Goal: Task Accomplishment & Management: Complete application form

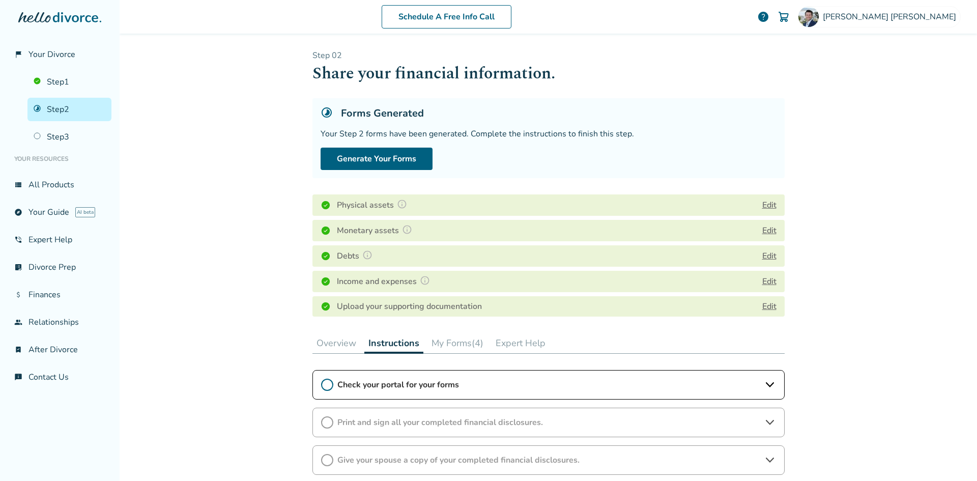
click at [770, 204] on button "Edit" at bounding box center [769, 205] width 14 height 12
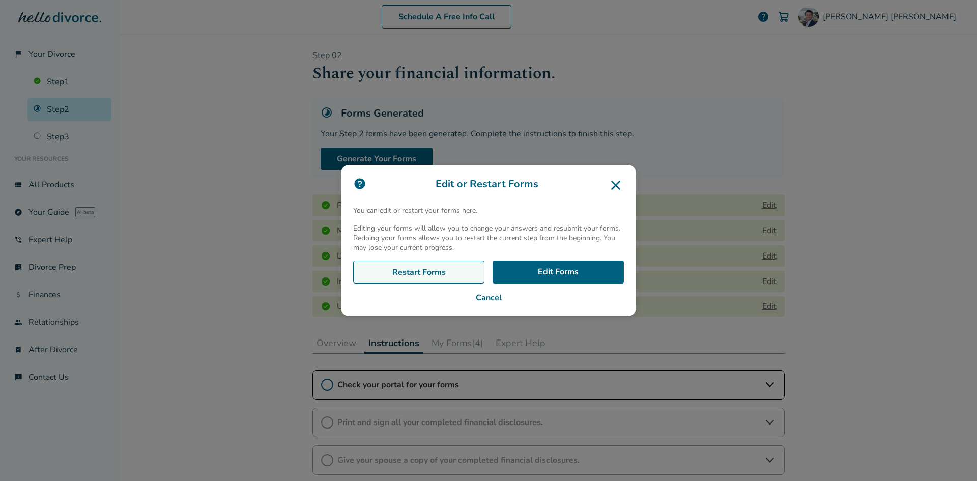
click at [428, 272] on link "Restart Forms" at bounding box center [418, 272] width 131 height 23
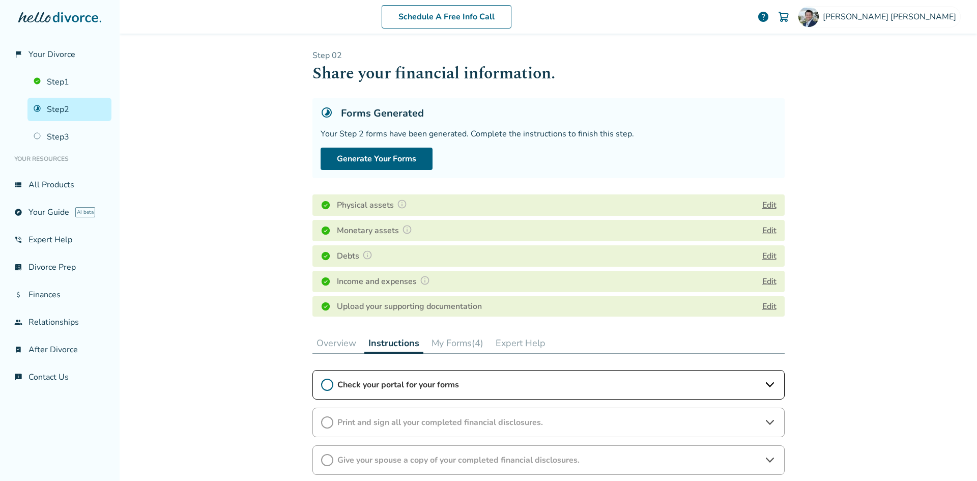
click at [762, 207] on button "Edit" at bounding box center [769, 205] width 14 height 12
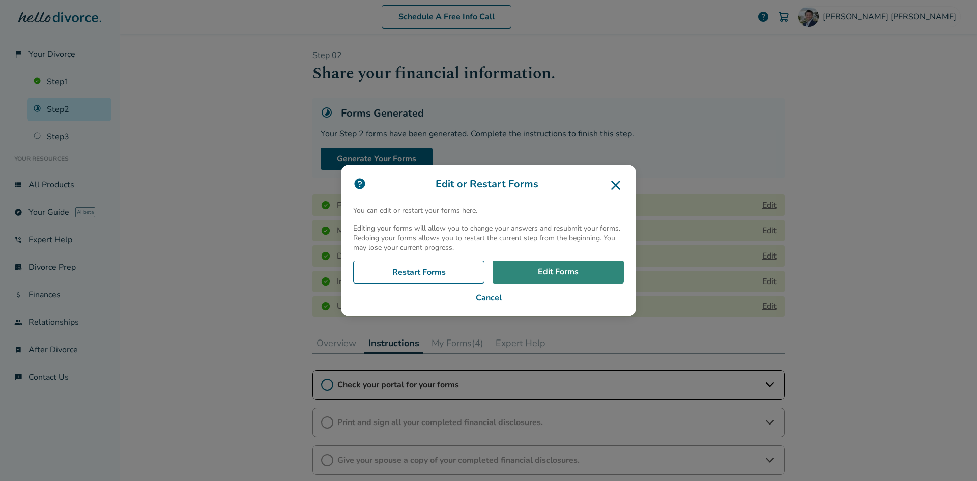
click at [551, 271] on link "Edit Forms" at bounding box center [558, 272] width 131 height 23
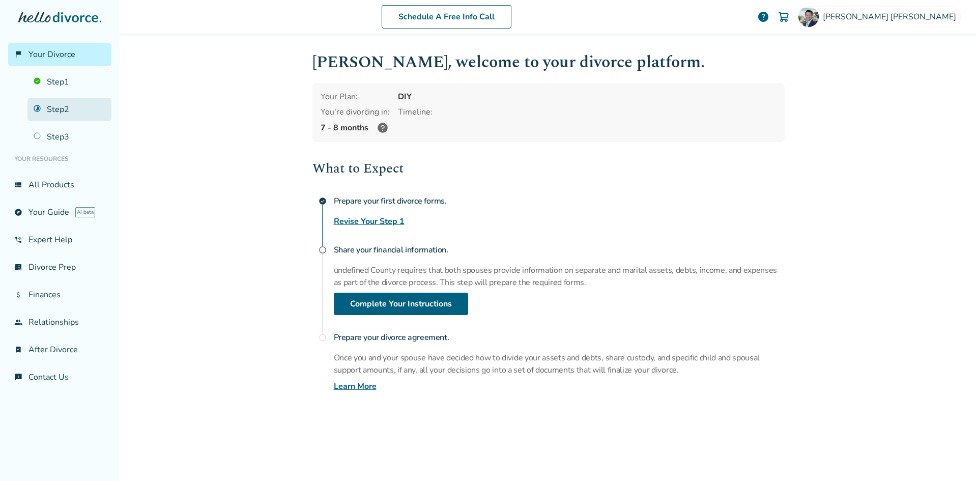
click at [52, 101] on link "Step 2" at bounding box center [69, 109] width 84 height 23
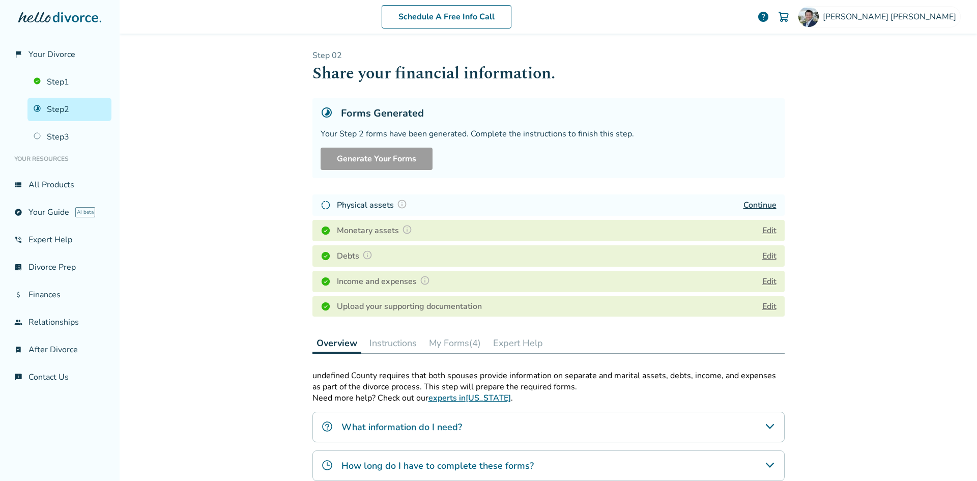
click at [767, 232] on button "Edit" at bounding box center [769, 230] width 14 height 12
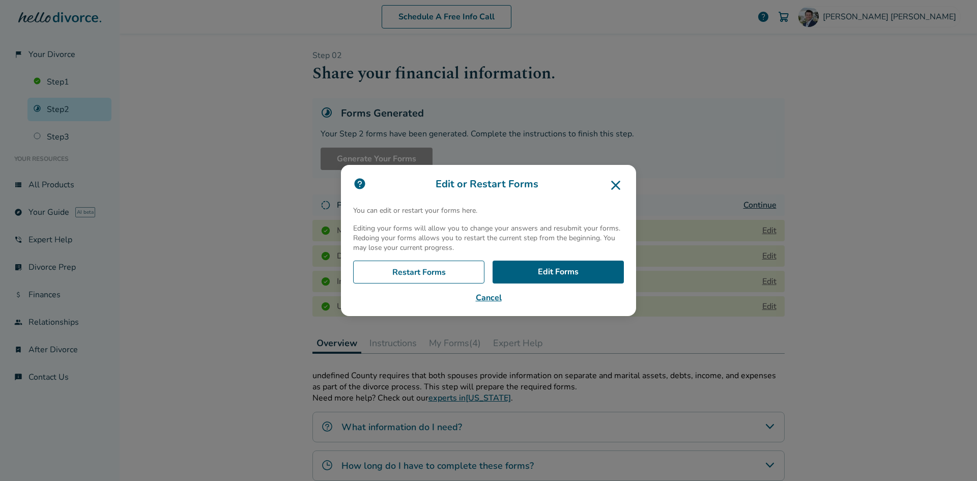
click at [503, 296] on button "Cancel" at bounding box center [488, 298] width 271 height 12
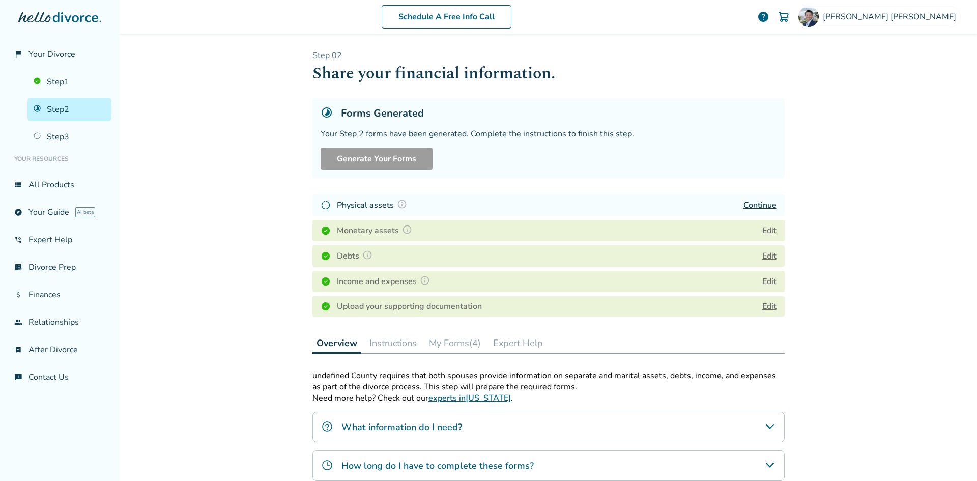
click at [749, 202] on link "Continue" at bounding box center [760, 205] width 33 height 11
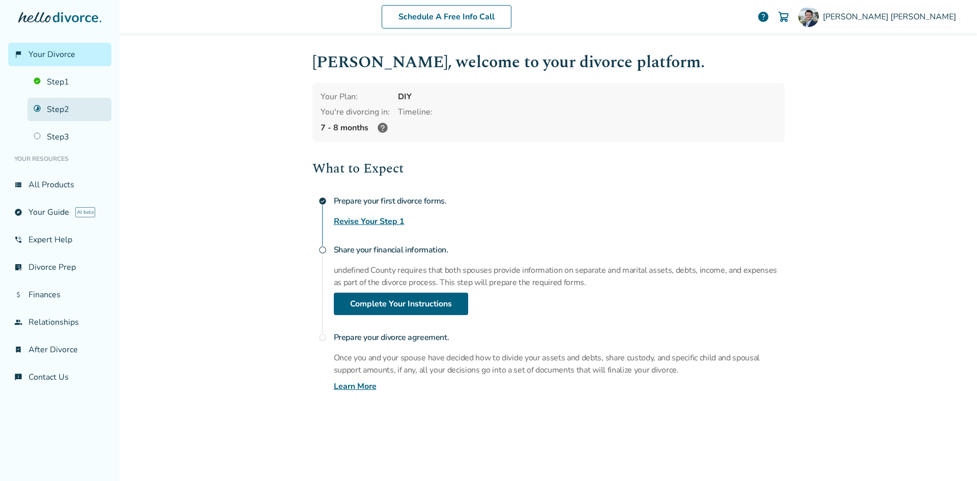
click at [68, 110] on link "Step 2" at bounding box center [69, 109] width 84 height 23
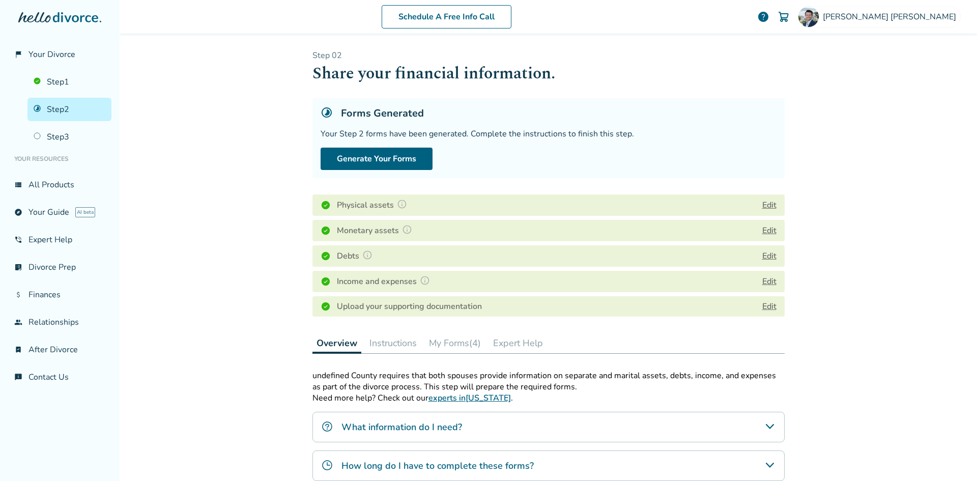
click at [766, 232] on button "Edit" at bounding box center [769, 230] width 14 height 12
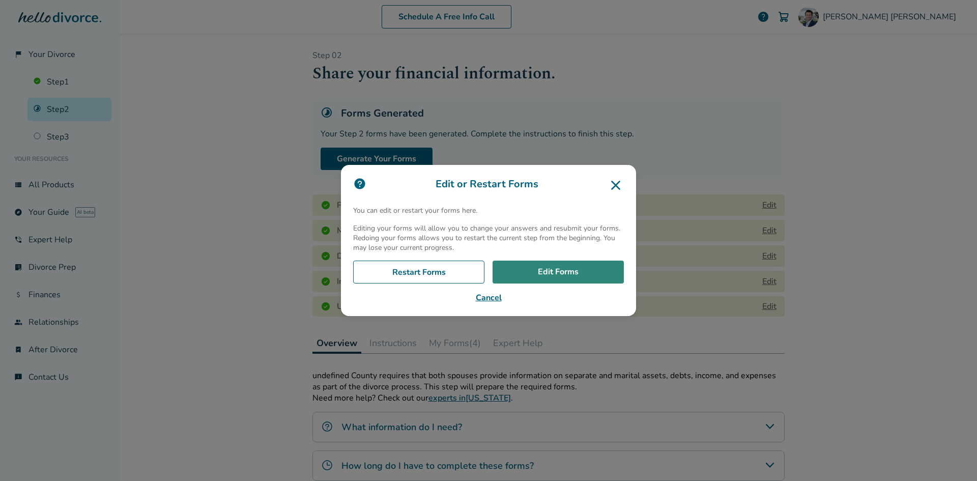
click at [543, 273] on link "Edit Forms" at bounding box center [558, 272] width 131 height 23
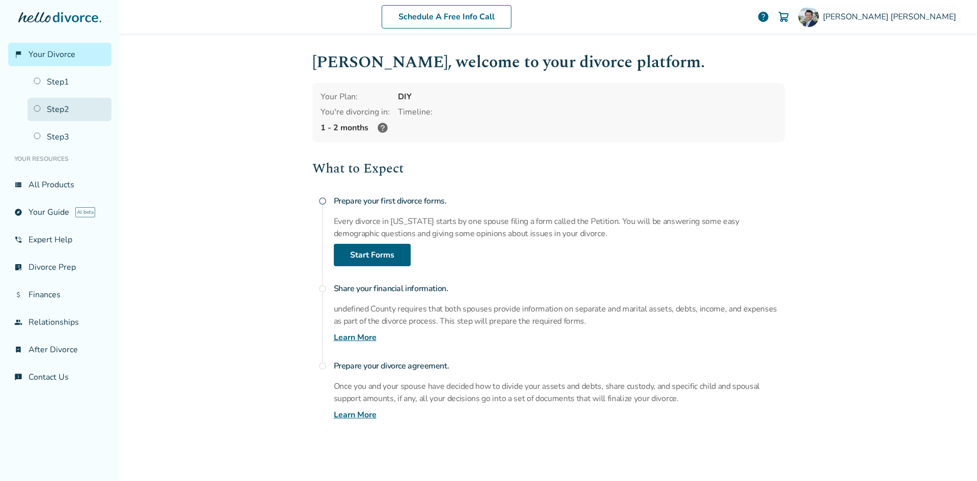
click at [60, 112] on link "Step 2" at bounding box center [69, 109] width 84 height 23
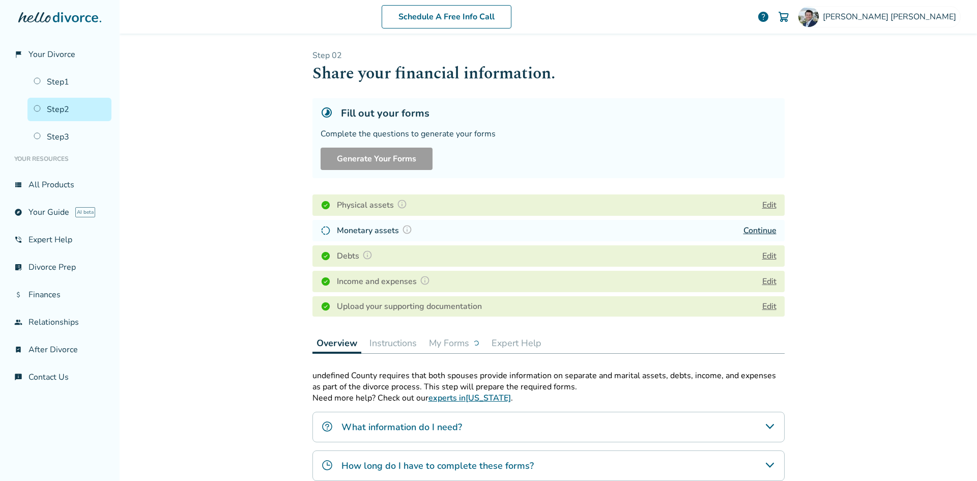
click at [748, 227] on link "Continue" at bounding box center [760, 230] width 33 height 11
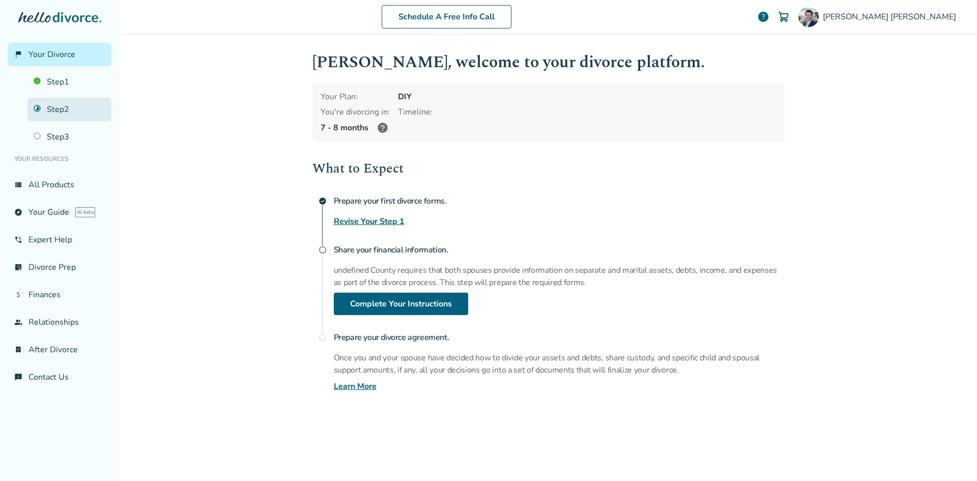
click at [67, 109] on link "Step 2" at bounding box center [69, 109] width 84 height 23
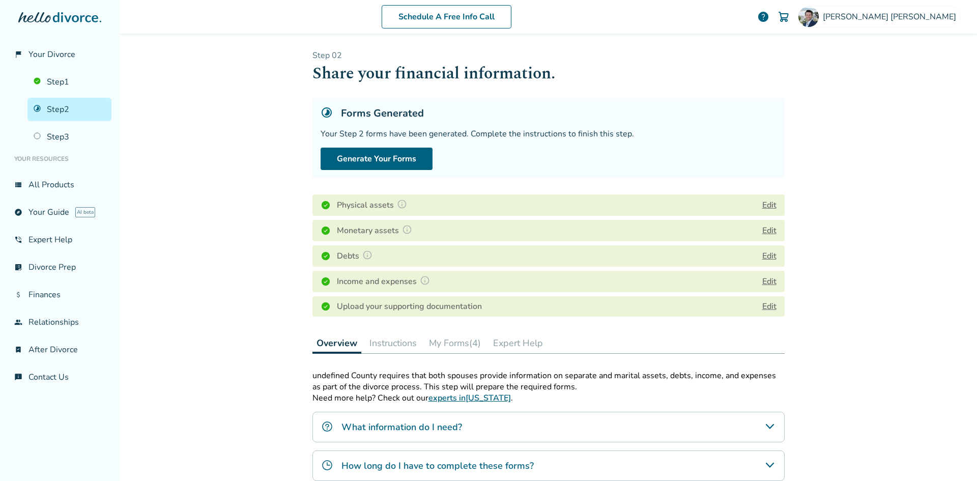
click at [765, 229] on button "Edit" at bounding box center [769, 230] width 14 height 12
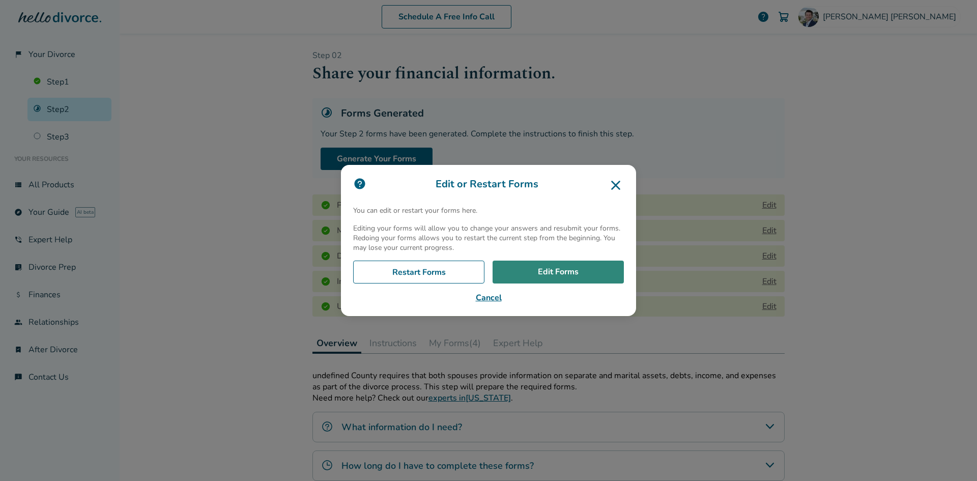
click at [550, 273] on link "Edit Forms" at bounding box center [558, 272] width 131 height 23
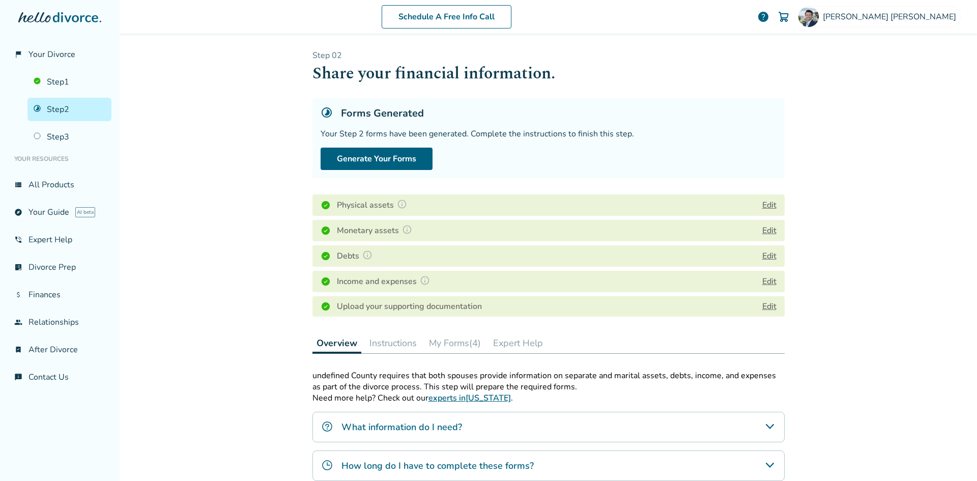
click at [767, 229] on button "Edit" at bounding box center [769, 230] width 14 height 12
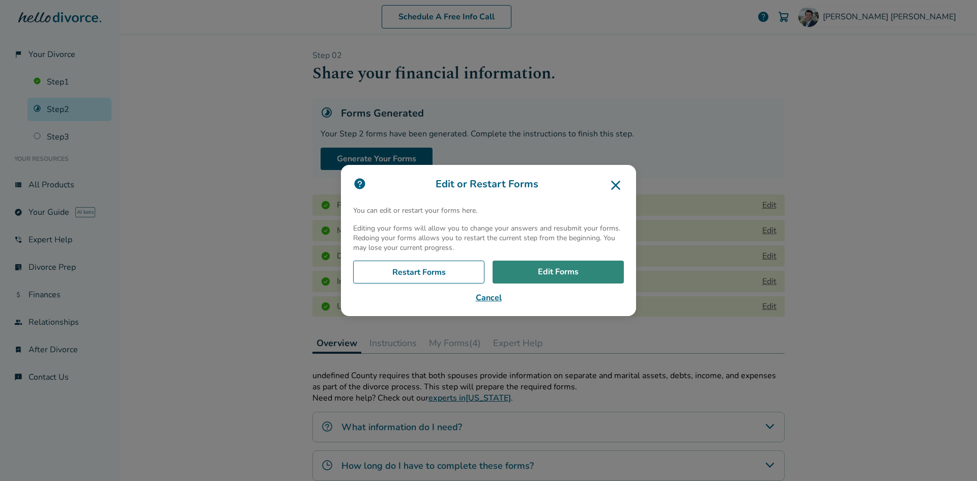
click at [553, 269] on link "Edit Forms" at bounding box center [558, 272] width 131 height 23
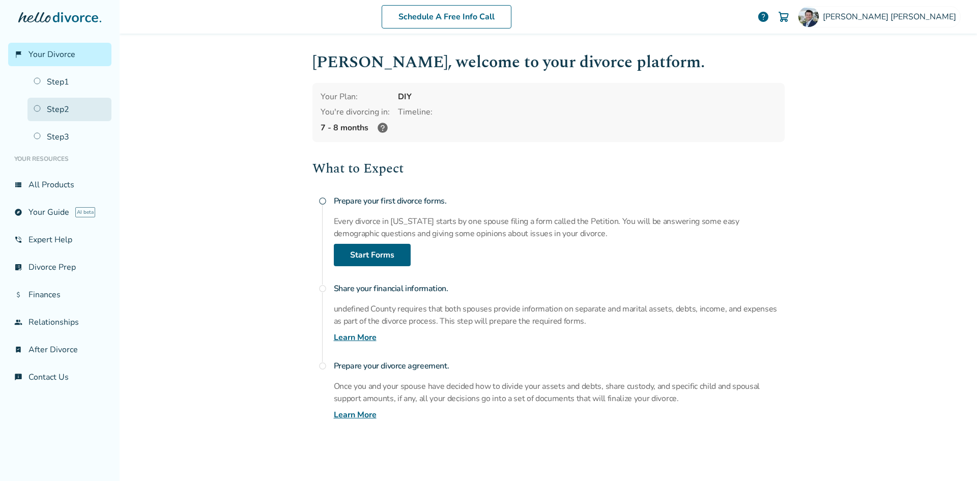
click at [37, 109] on link "Step 2" at bounding box center [69, 109] width 84 height 23
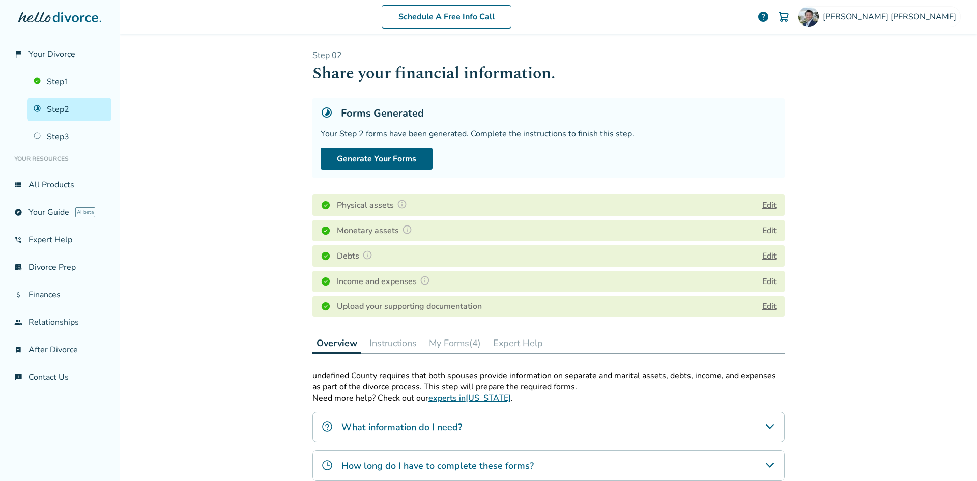
click at [762, 255] on button "Edit" at bounding box center [769, 256] width 14 height 12
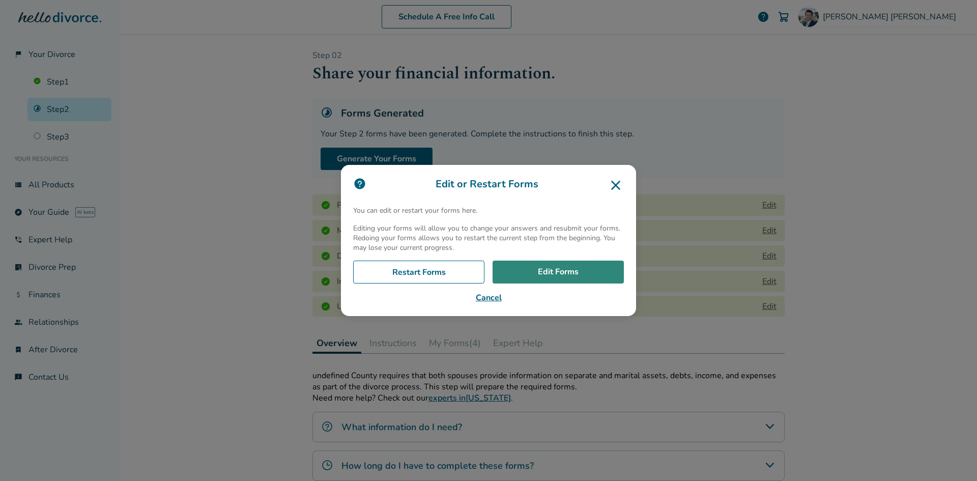
click at [559, 269] on link "Edit Forms" at bounding box center [558, 272] width 131 height 23
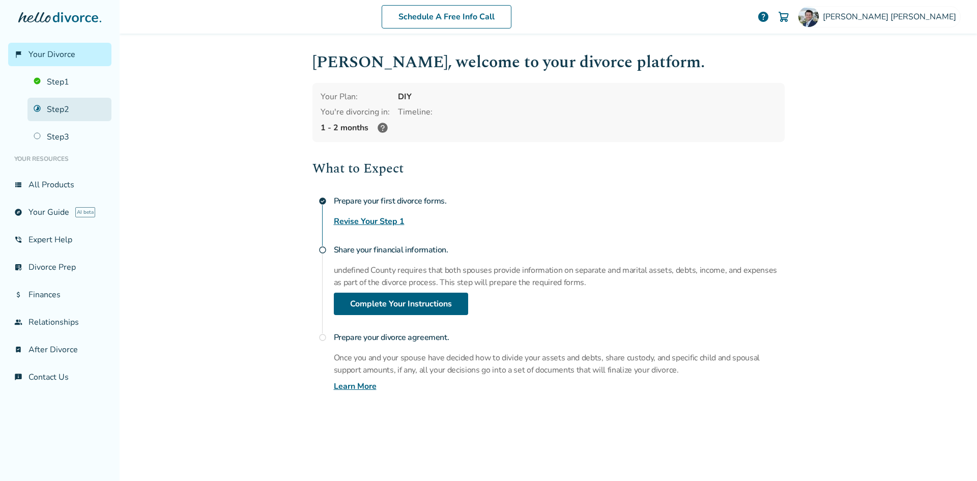
click at [72, 117] on link "Step 2" at bounding box center [69, 109] width 84 height 23
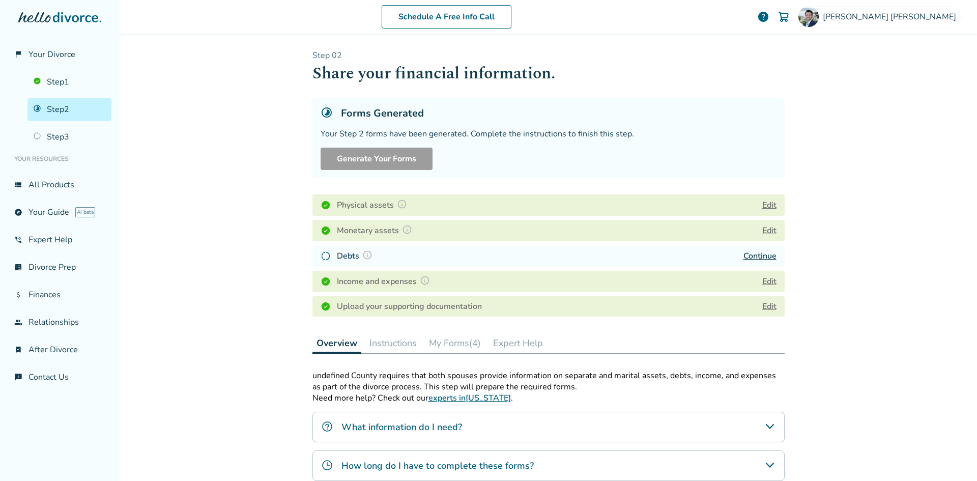
click at [759, 254] on link "Continue" at bounding box center [760, 255] width 33 height 11
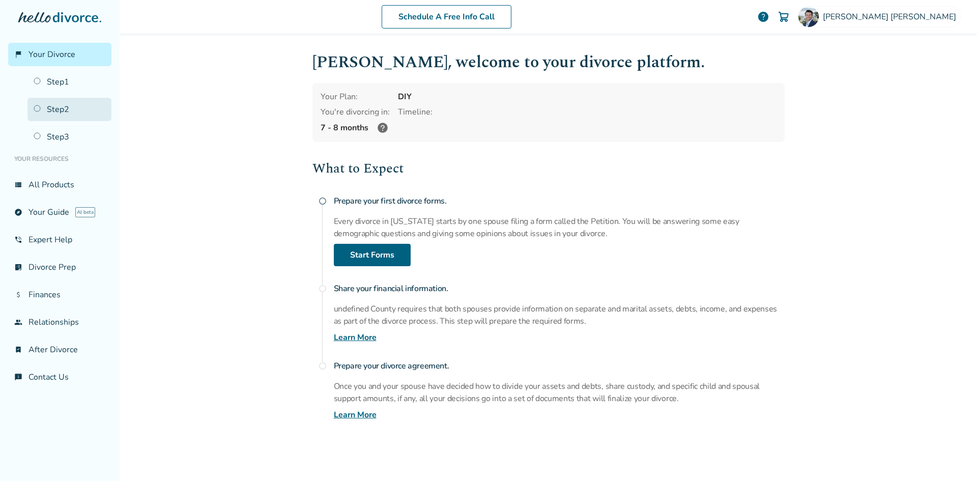
click at [49, 104] on link "Step 2" at bounding box center [69, 109] width 84 height 23
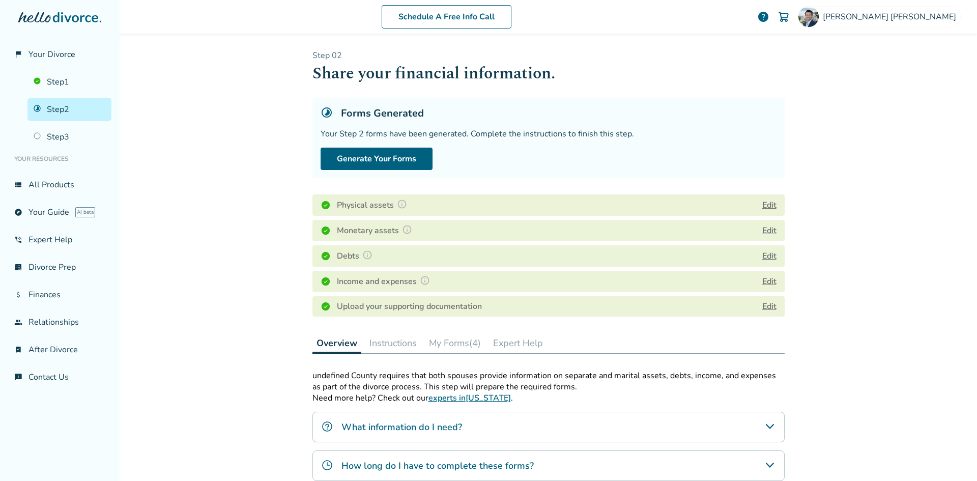
click at [773, 281] on div "Income and expenses Edit" at bounding box center [549, 281] width 472 height 21
click at [766, 281] on button "Edit" at bounding box center [769, 281] width 14 height 12
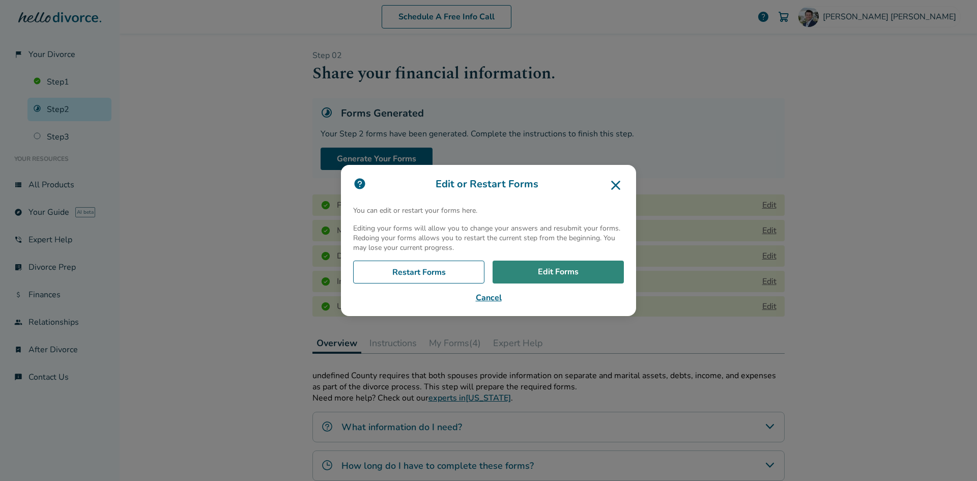
click at [526, 276] on link "Edit Forms" at bounding box center [558, 272] width 131 height 23
